Goal: Task Accomplishment & Management: Use online tool/utility

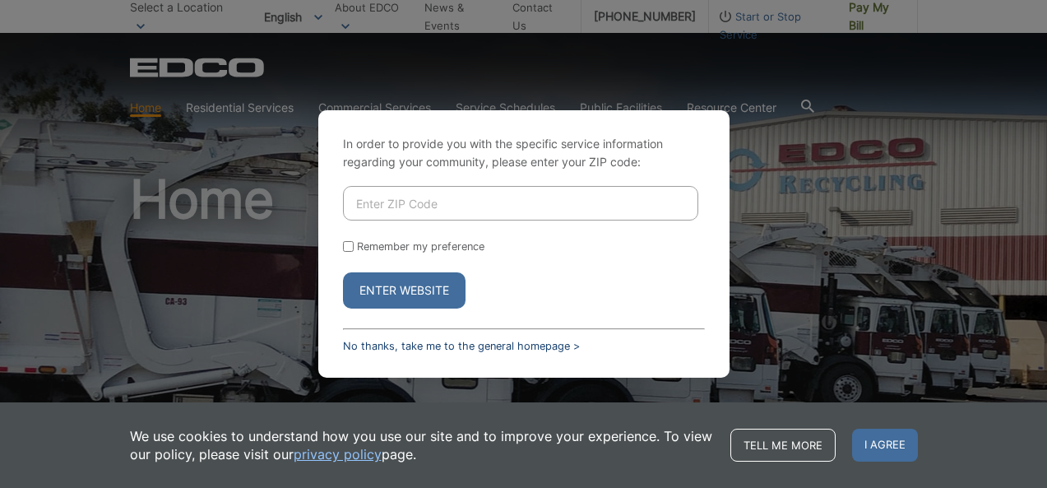
click at [368, 343] on link "No thanks, take me to the general homepage >" at bounding box center [461, 346] width 237 height 12
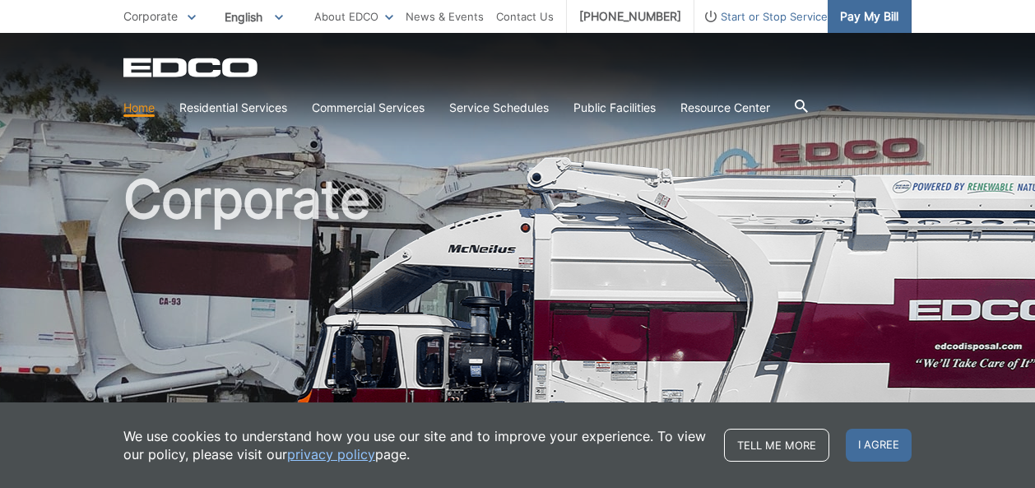
click at [854, 19] on span "Pay My Bill" at bounding box center [869, 16] width 58 height 18
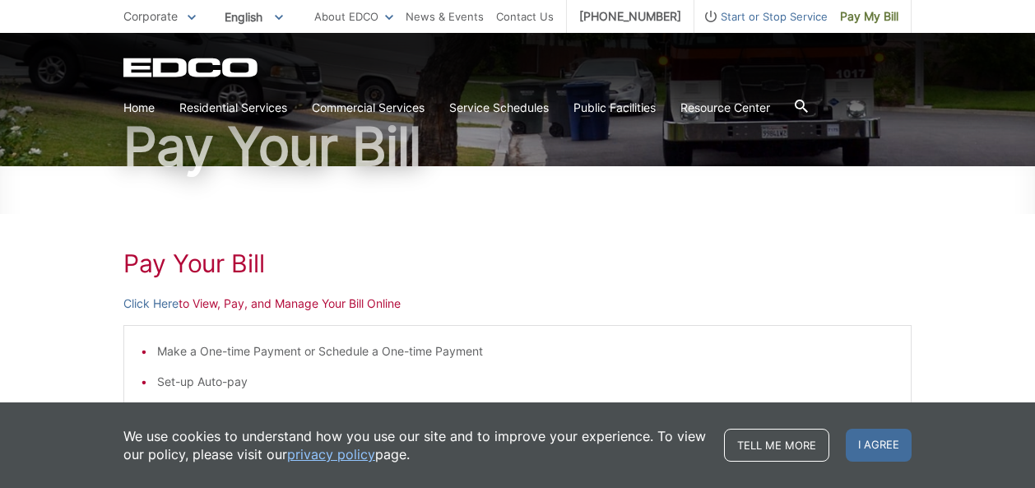
scroll to position [165, 0]
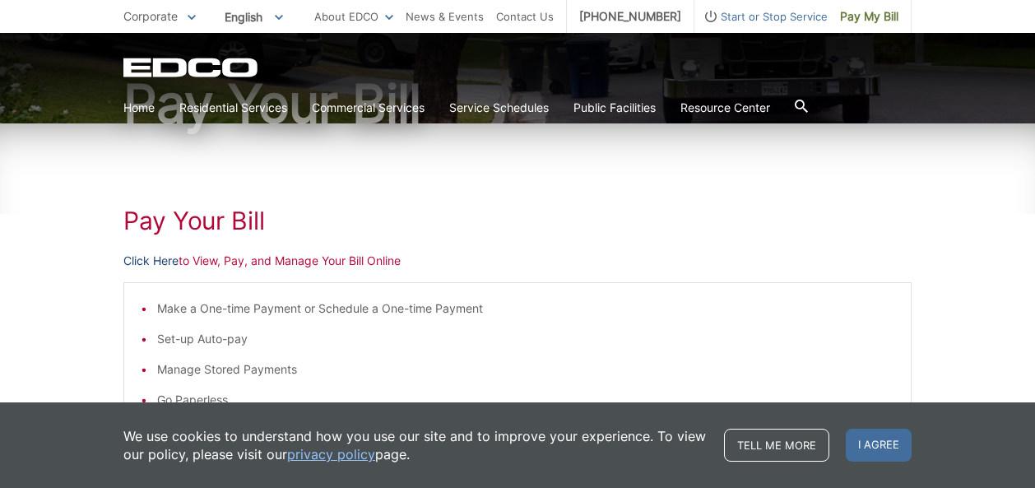
click at [160, 267] on link "Click Here" at bounding box center [150, 261] width 55 height 18
